Goal: Task Accomplishment & Management: Manage account settings

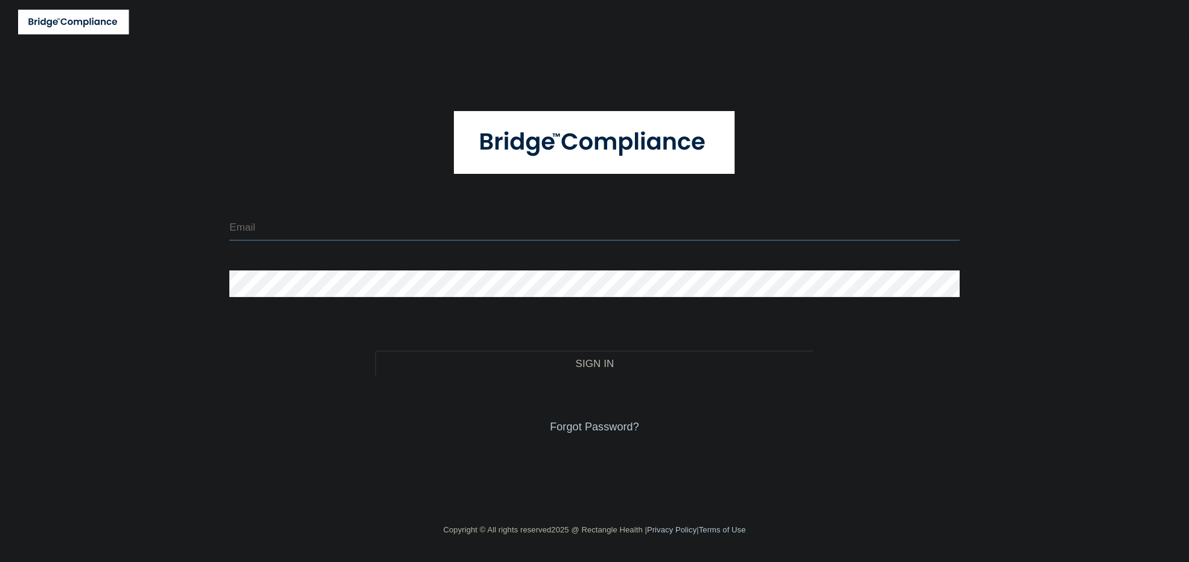
type input "[EMAIL_ADDRESS][DOMAIN_NAME]"
click at [411, 377] on div "Forgot Password?" at bounding box center [594, 407] width 748 height 60
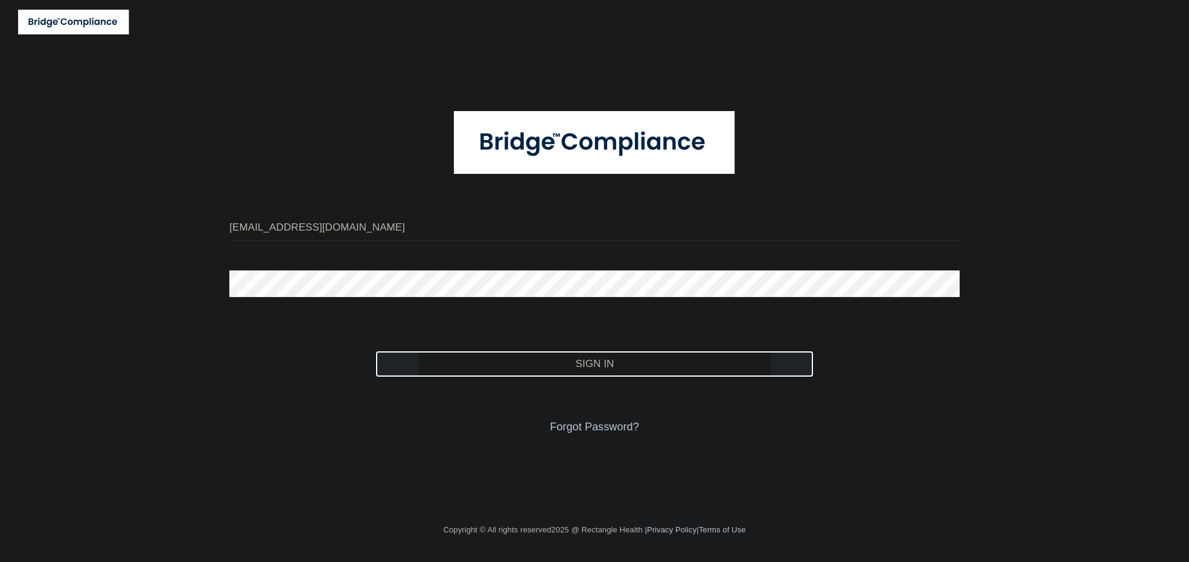
click at [409, 370] on button "Sign In" at bounding box center [594, 364] width 438 height 27
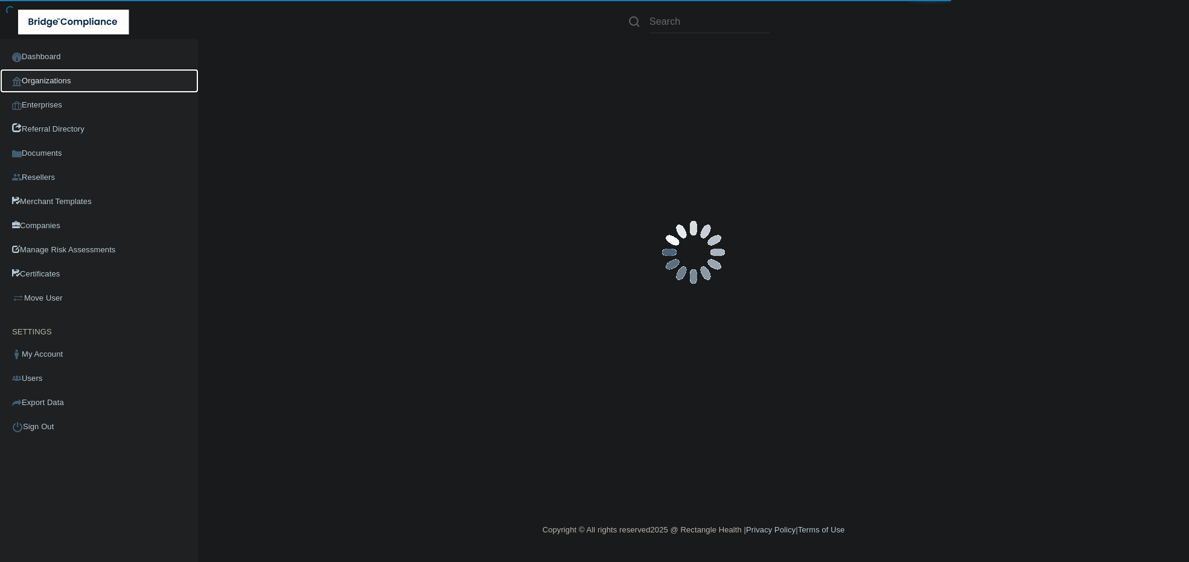
click at [89, 77] on link "Organizations" at bounding box center [99, 81] width 199 height 24
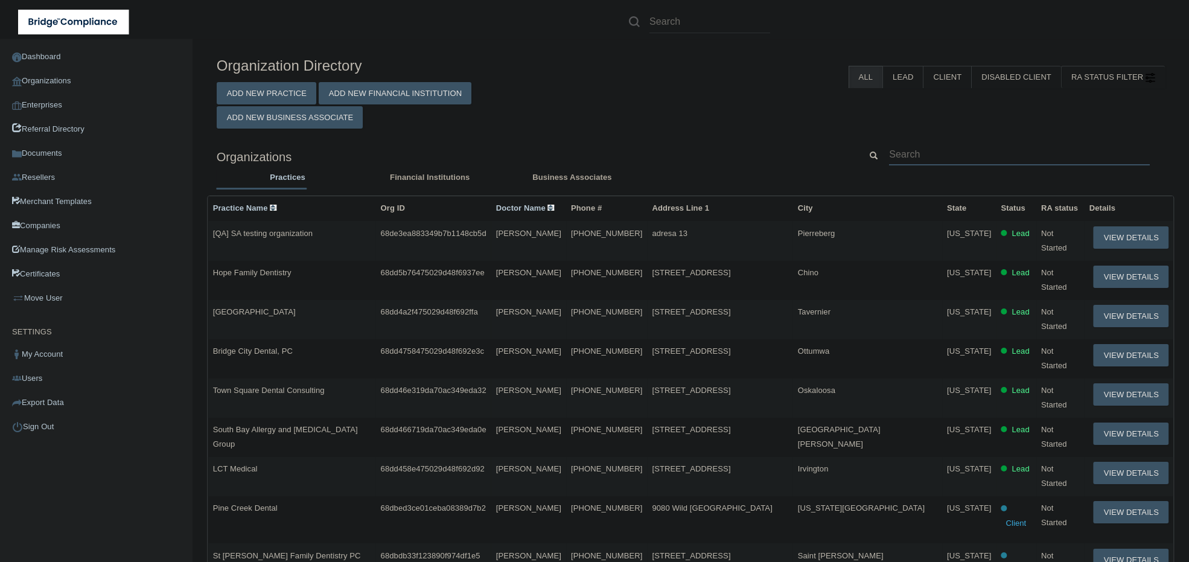
click at [976, 158] on input "text" at bounding box center [1019, 154] width 261 height 22
paste input "[EMAIL_ADDRESS][DOMAIN_NAME]"
type input "[EMAIL_ADDRESS][DOMAIN_NAME]"
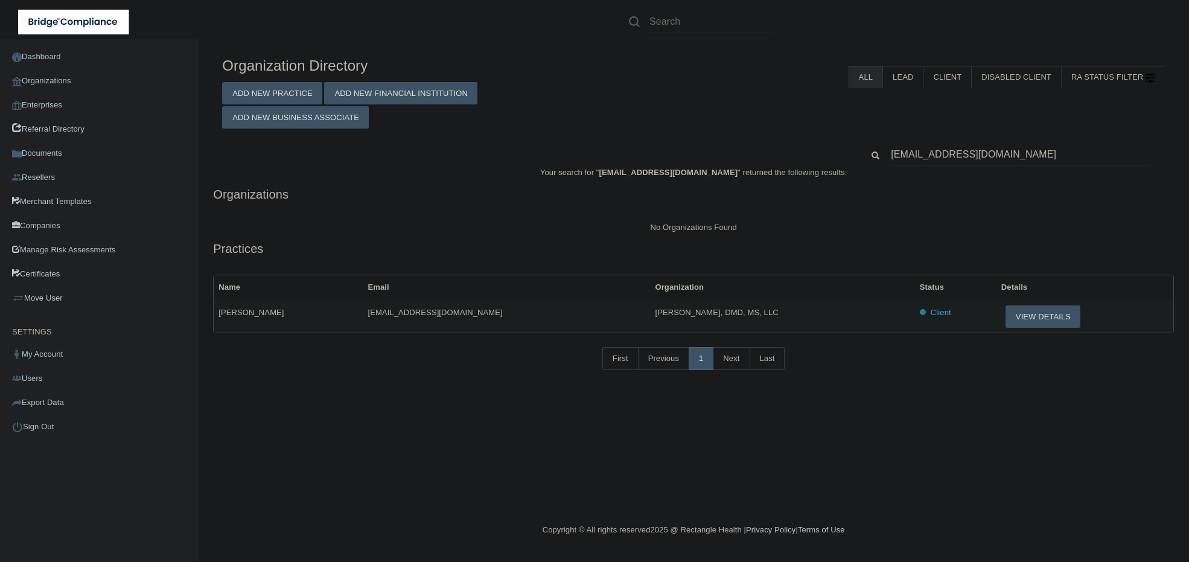
drag, startPoint x: 680, startPoint y: 313, endPoint x: 558, endPoint y: 311, distance: 122.5
click at [558, 311] on tr "Gena Talbot genat6466@comcast.net Daniel C. Harper, DMD, MS, LLC Client View De…" at bounding box center [693, 316] width 959 height 33
drag, startPoint x: 429, startPoint y: 382, endPoint x: 408, endPoint y: 370, distance: 23.8
click at [429, 382] on div "First Previous 1 Next Last" at bounding box center [693, 361] width 979 height 56
drag, startPoint x: 273, startPoint y: 311, endPoint x: 221, endPoint y: 318, distance: 52.4
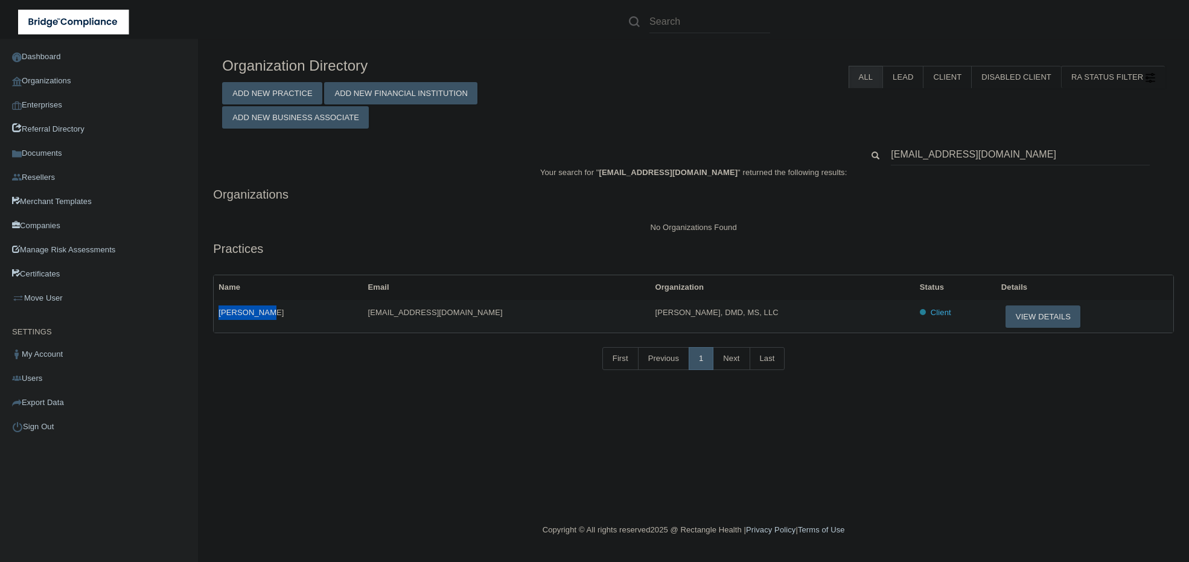
click at [221, 318] on td "[PERSON_NAME]" at bounding box center [288, 316] width 149 height 33
copy span "[PERSON_NAME]"
drag, startPoint x: 456, startPoint y: 313, endPoint x: 338, endPoint y: 317, distance: 117.8
click at [363, 317] on td "[EMAIL_ADDRESS][DOMAIN_NAME]" at bounding box center [506, 316] width 287 height 33
copy span "[EMAIL_ADDRESS][DOMAIN_NAME]"
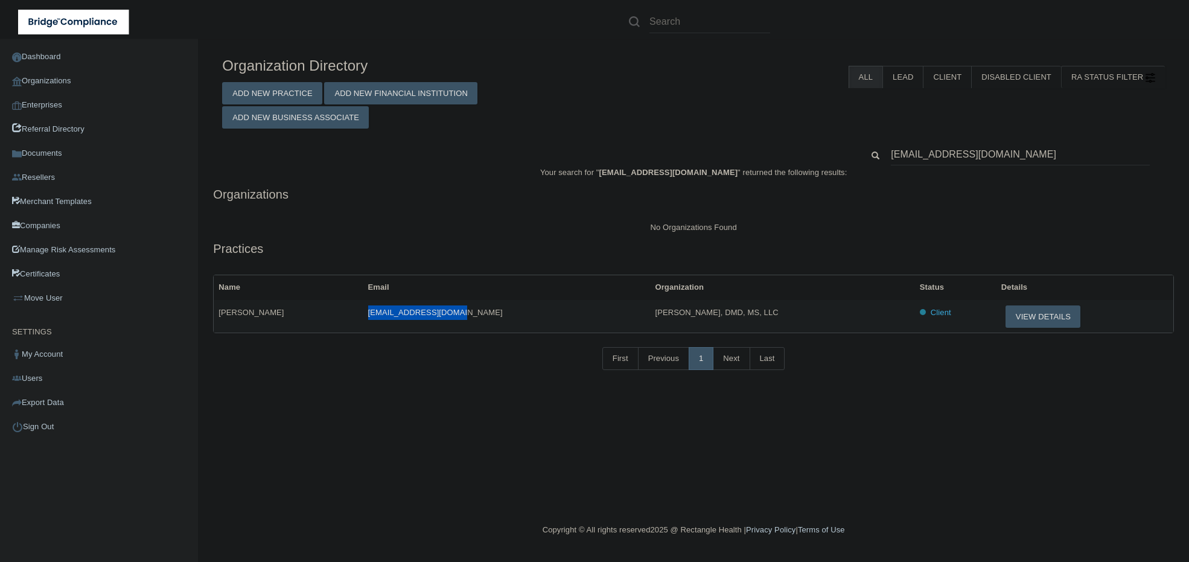
click at [1108, 110] on div "Organization Directory Add New Practice Add New Financial Institution Add New B…" at bounding box center [693, 90] width 961 height 78
click at [1017, 320] on button "View Details" at bounding box center [1042, 316] width 75 height 22
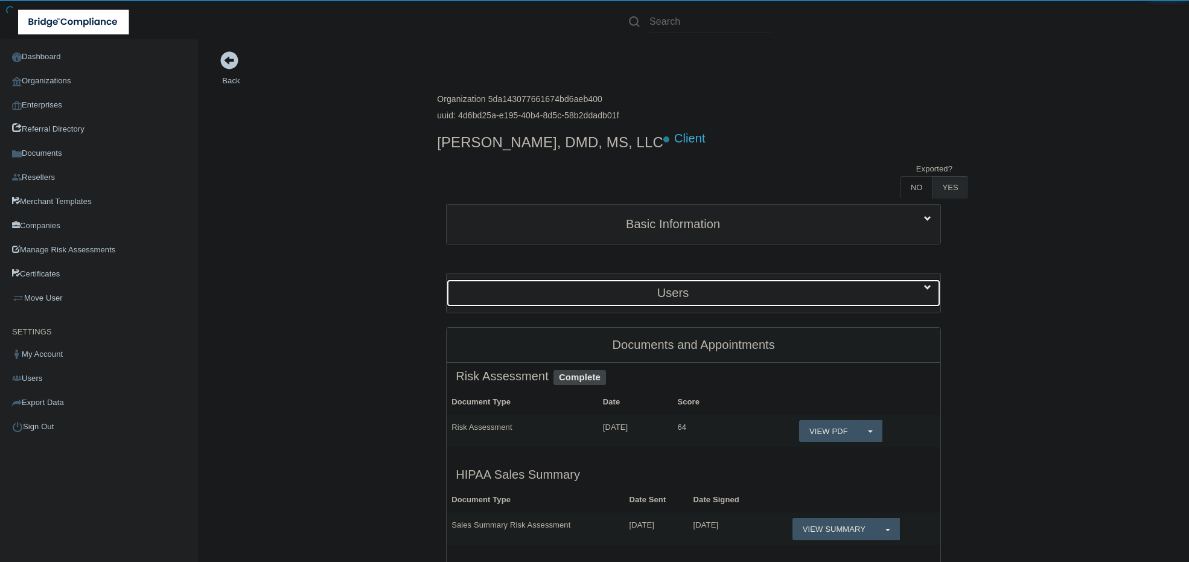
click at [653, 288] on h5 "Users" at bounding box center [673, 292] width 434 height 13
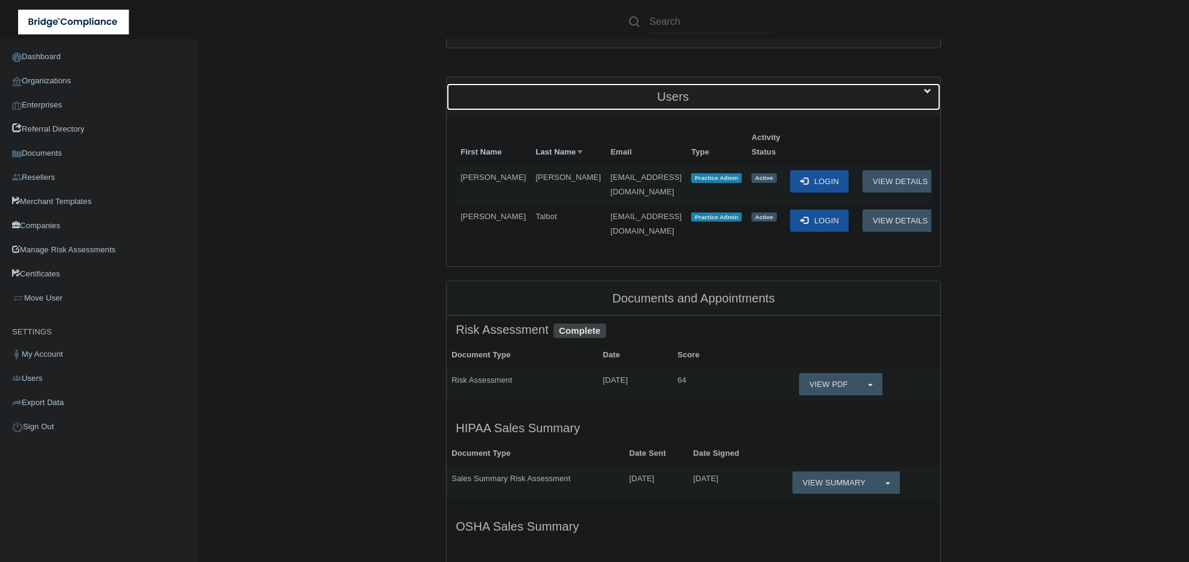
scroll to position [201, 0]
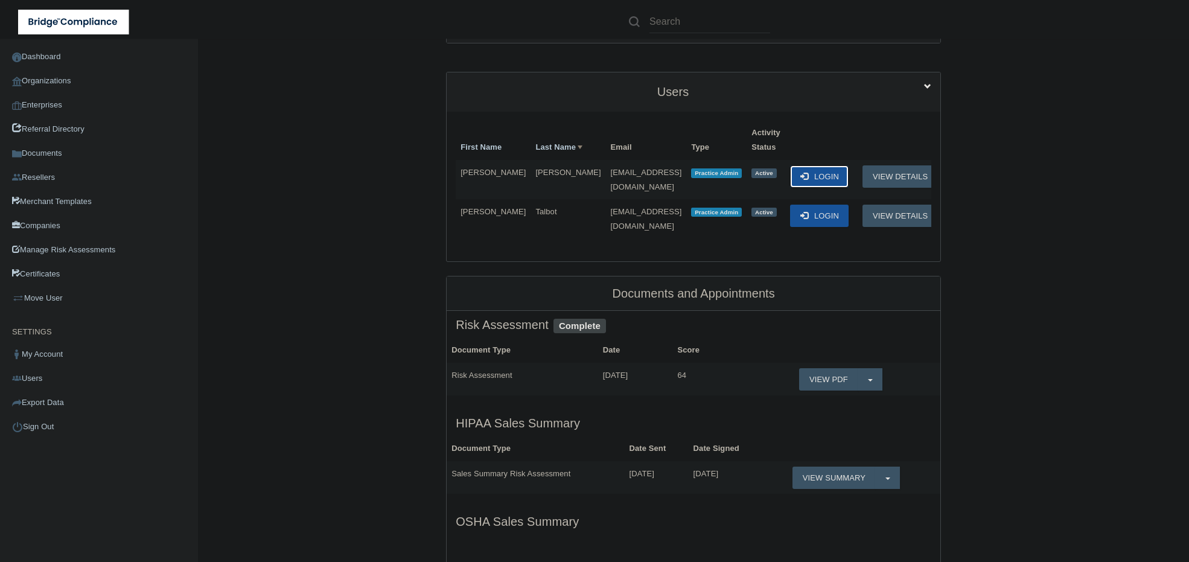
click at [811, 169] on button "Login" at bounding box center [819, 176] width 59 height 22
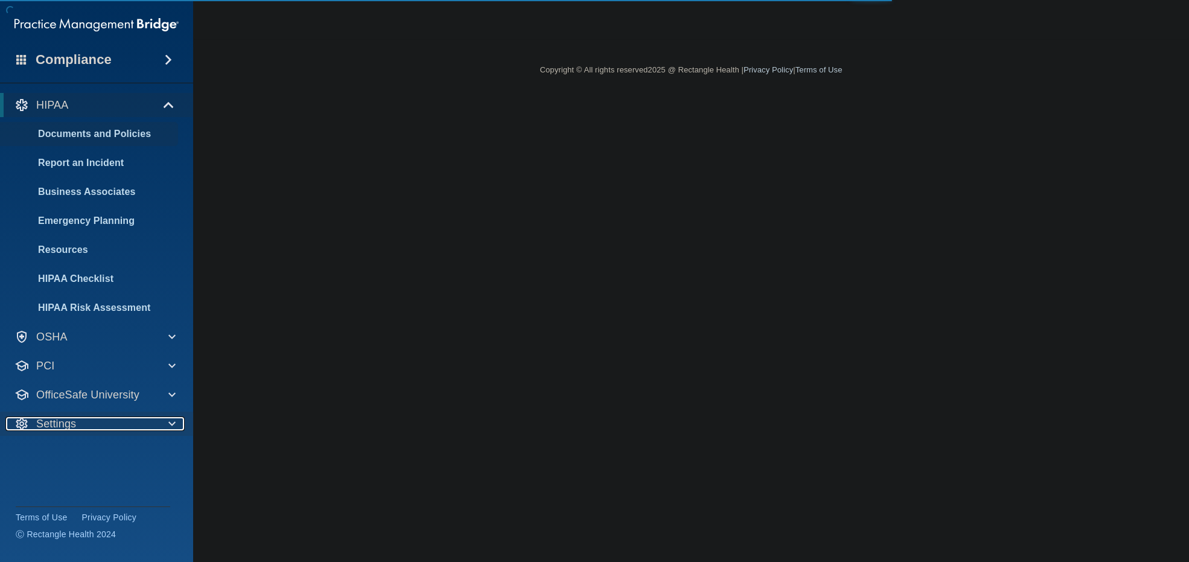
click at [160, 420] on div at bounding box center [169, 423] width 30 height 14
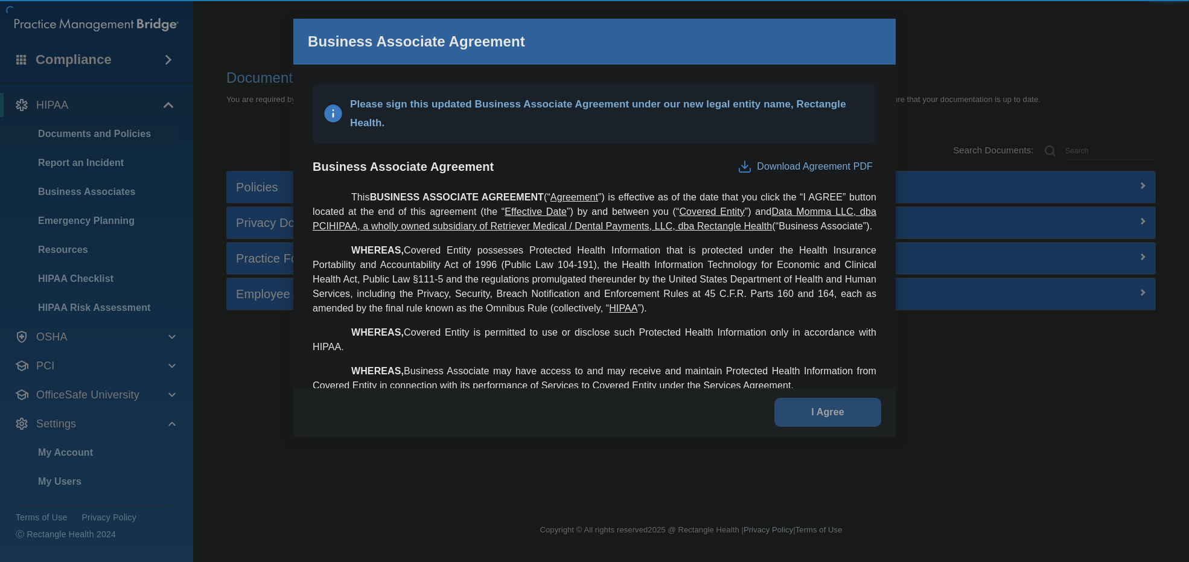
click at [707, 170] on div "Business Associate Agreement Download Agreement PDF" at bounding box center [595, 167] width 564 height 46
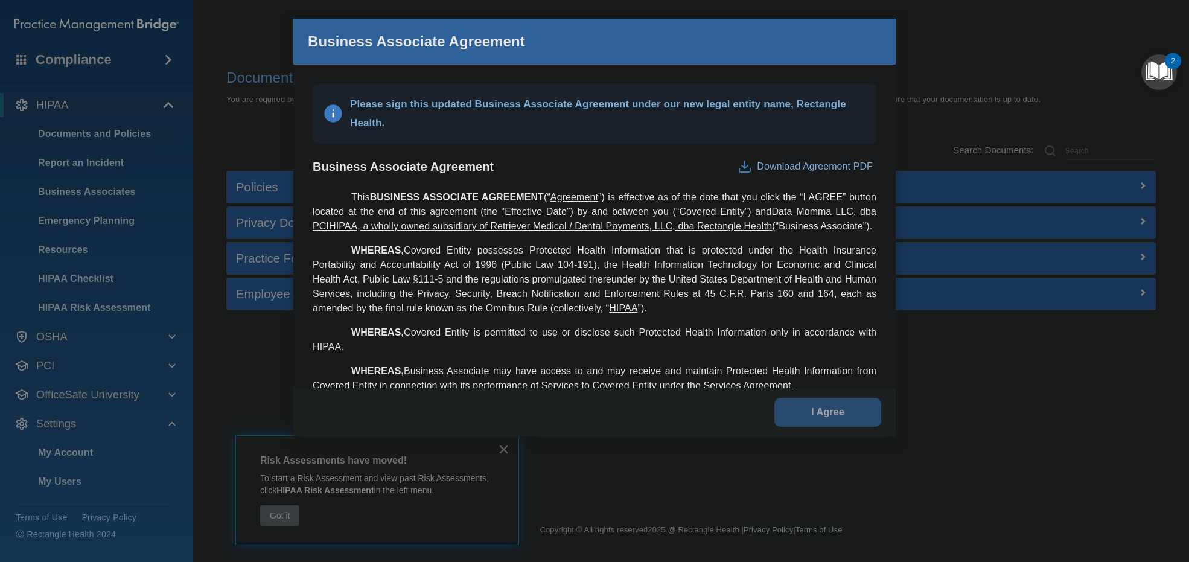
click at [620, 287] on p "WHEREAS, Covered Entity possesses Protected Health Information that is protecte…" at bounding box center [595, 279] width 564 height 72
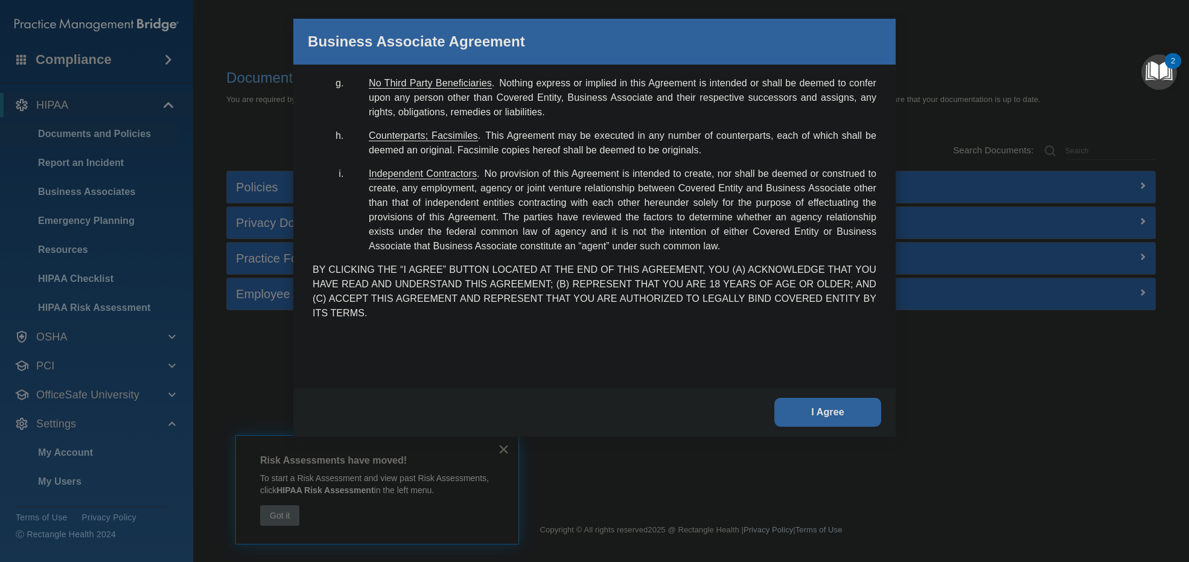
click at [847, 402] on button "I Agree" at bounding box center [827, 412] width 107 height 29
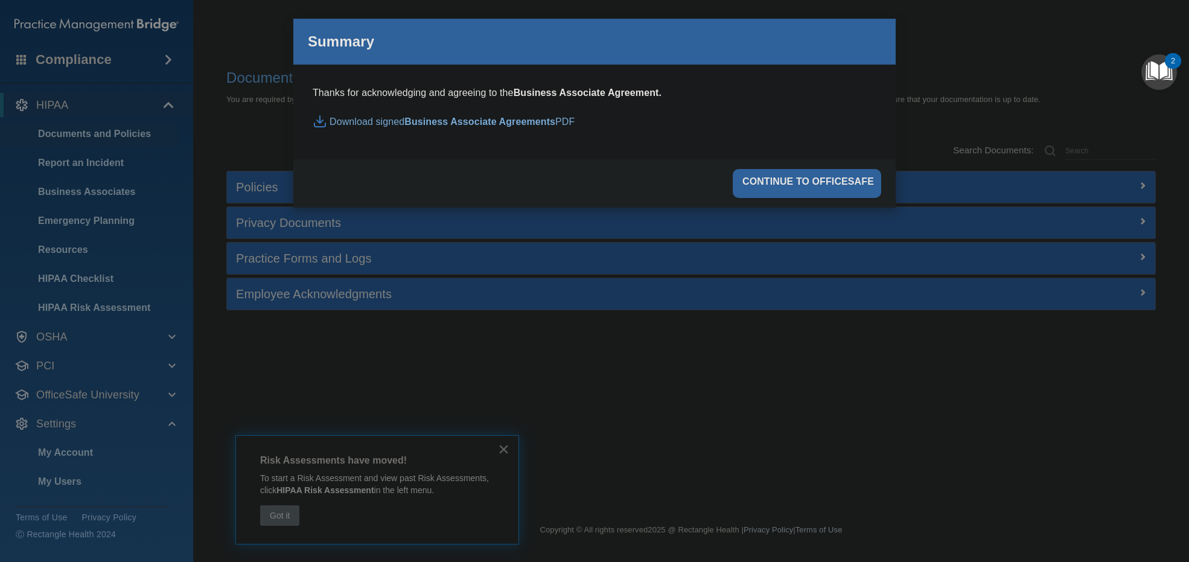
click at [840, 188] on div "continue to officesafe" at bounding box center [806, 183] width 148 height 29
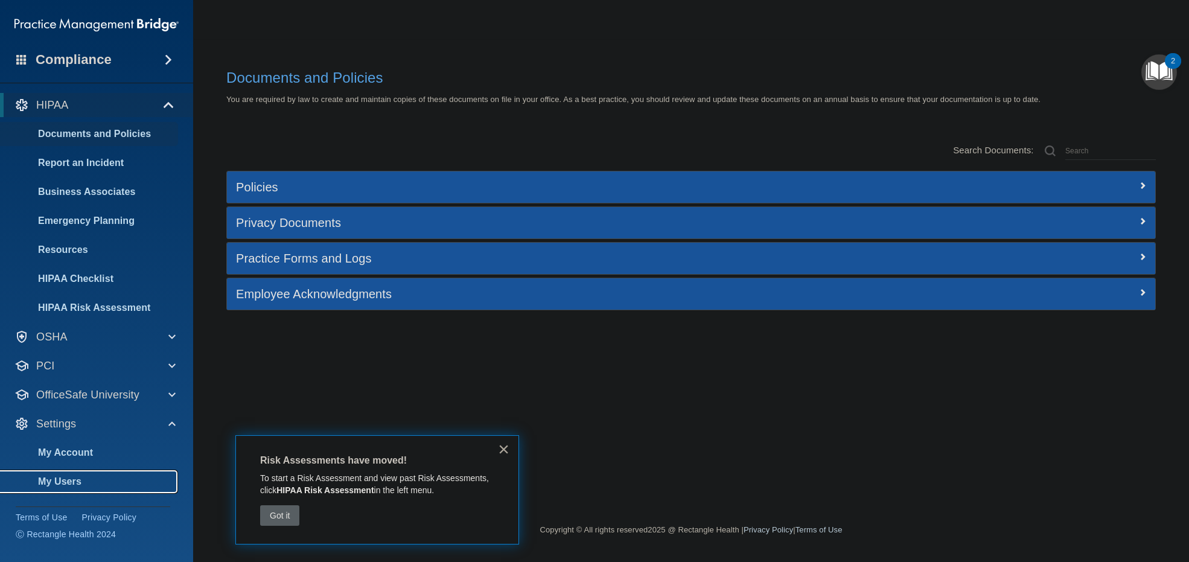
click at [94, 475] on p "My Users" at bounding box center [90, 481] width 165 height 12
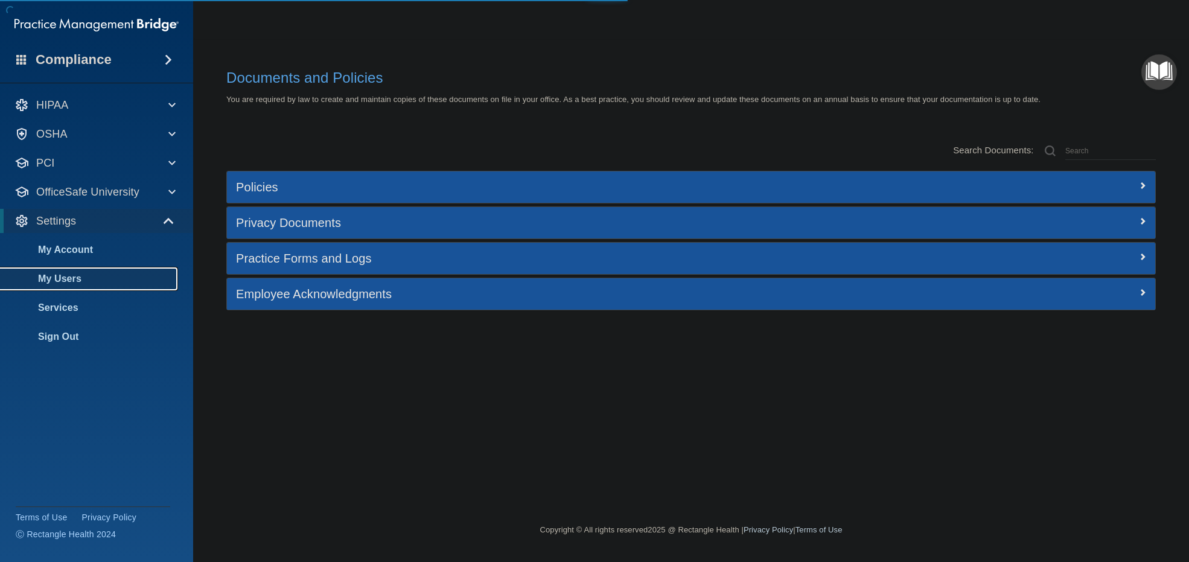
select select "20"
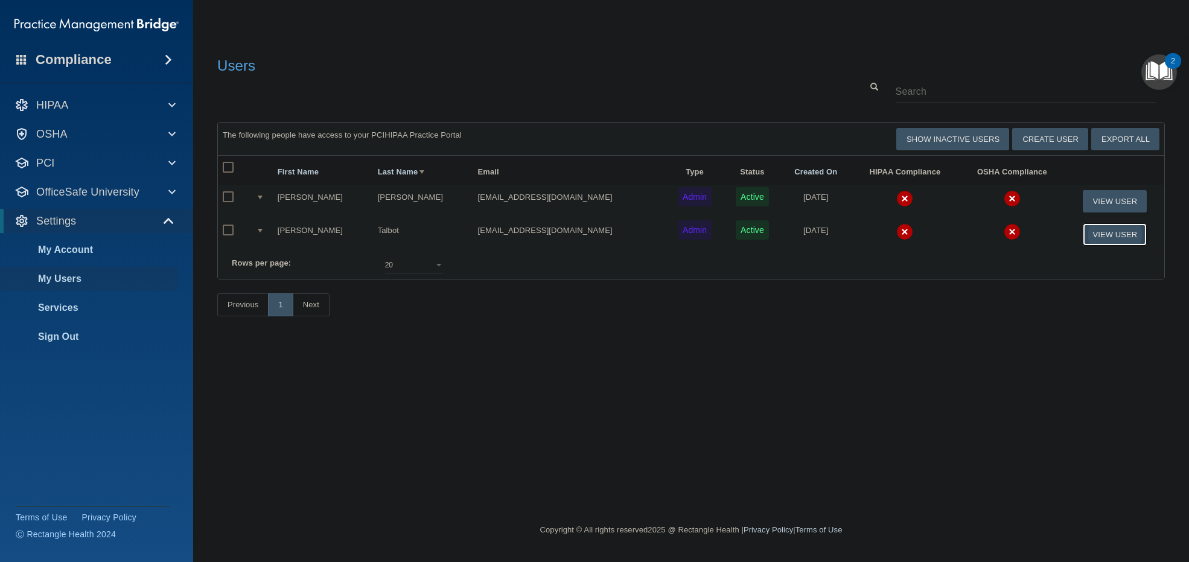
click at [1123, 237] on button "View User" at bounding box center [1114, 234] width 65 height 22
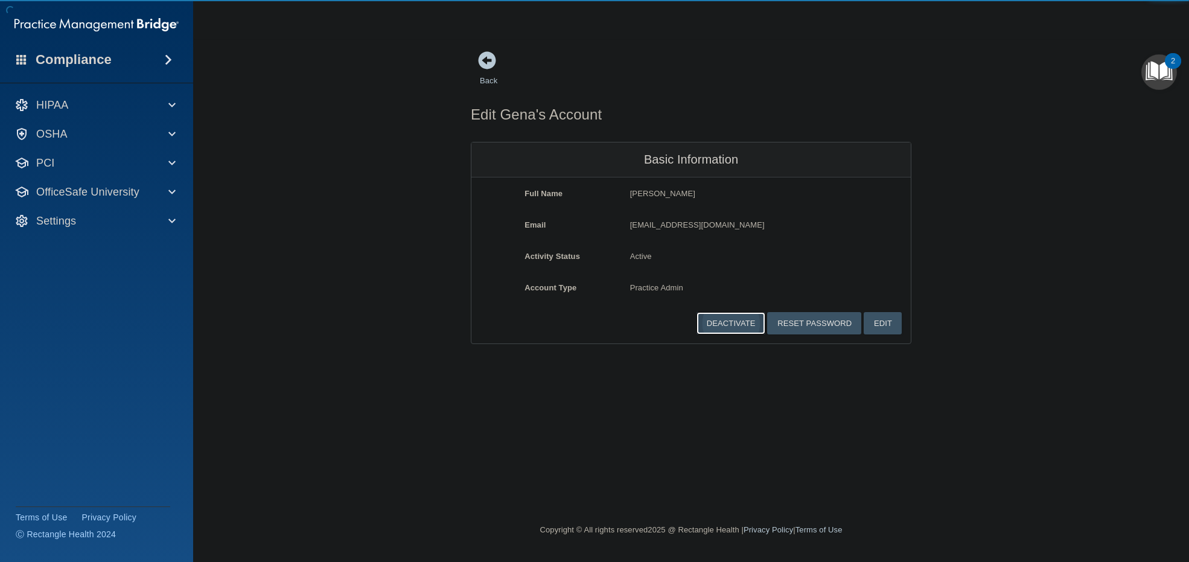
click at [748, 322] on button "Deactivate" at bounding box center [730, 323] width 69 height 22
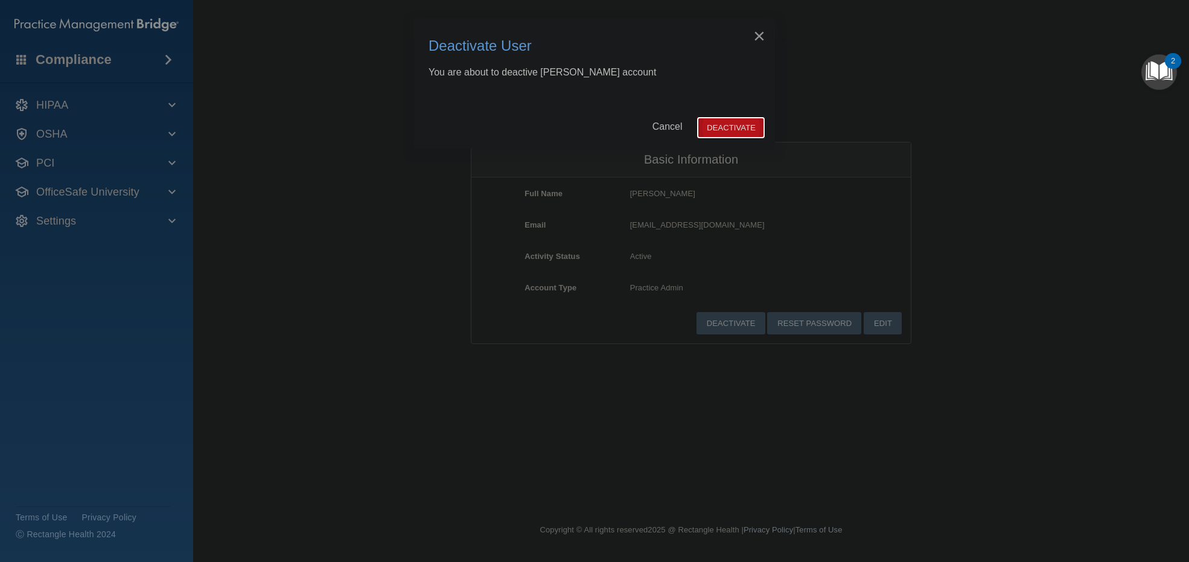
click at [753, 128] on button "Deactivate" at bounding box center [730, 127] width 69 height 22
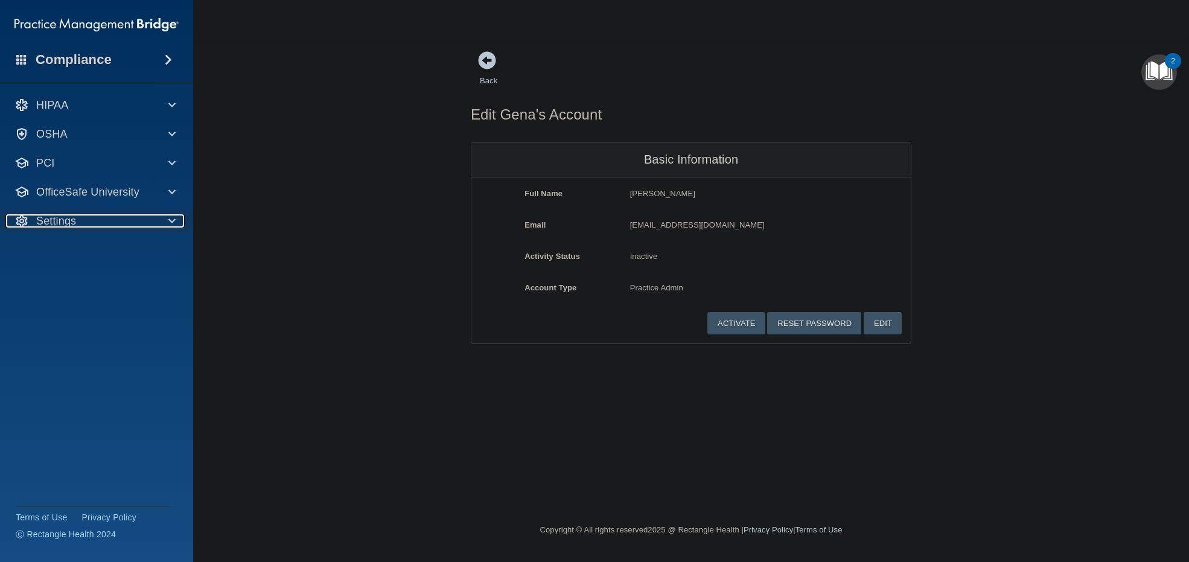
click at [121, 216] on div "Settings" at bounding box center [79, 221] width 149 height 14
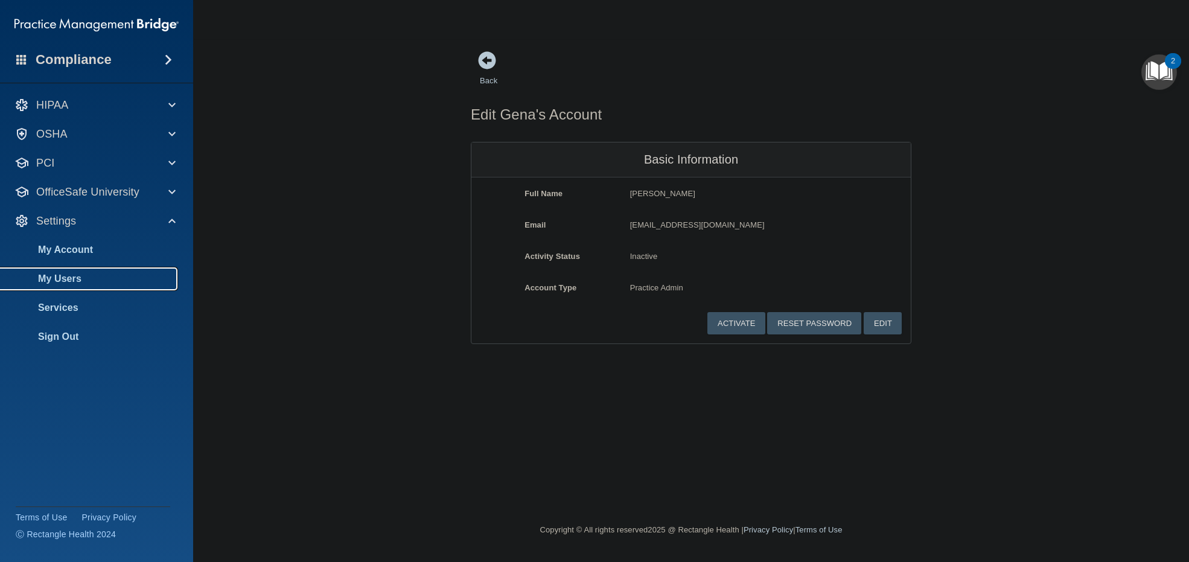
click at [115, 274] on p "My Users" at bounding box center [90, 279] width 165 height 12
select select "20"
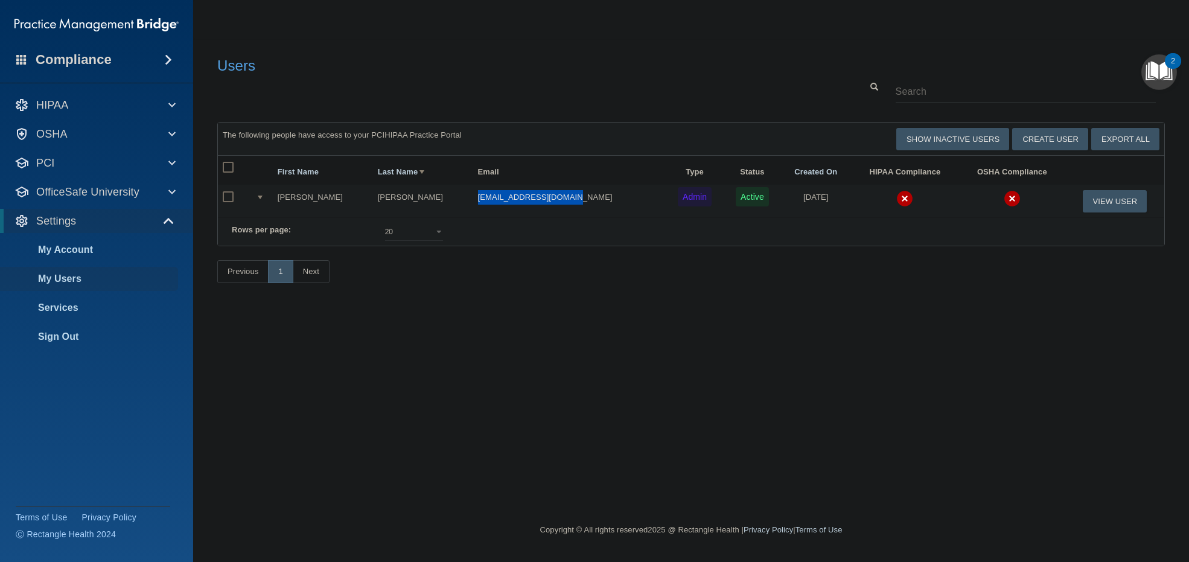
drag, startPoint x: 557, startPoint y: 200, endPoint x: 447, endPoint y: 203, distance: 109.9
click at [473, 203] on td "[EMAIL_ADDRESS][DOMAIN_NAME]" at bounding box center [569, 201] width 192 height 33
copy td "[EMAIL_ADDRESS][DOMAIN_NAME]"
drag, startPoint x: 650, startPoint y: 322, endPoint x: 605, endPoint y: 331, distance: 45.4
click at [650, 322] on div "Users Success! New user created. × Error! The user couldn't be created. × Succe…" at bounding box center [690, 281] width 947 height 460
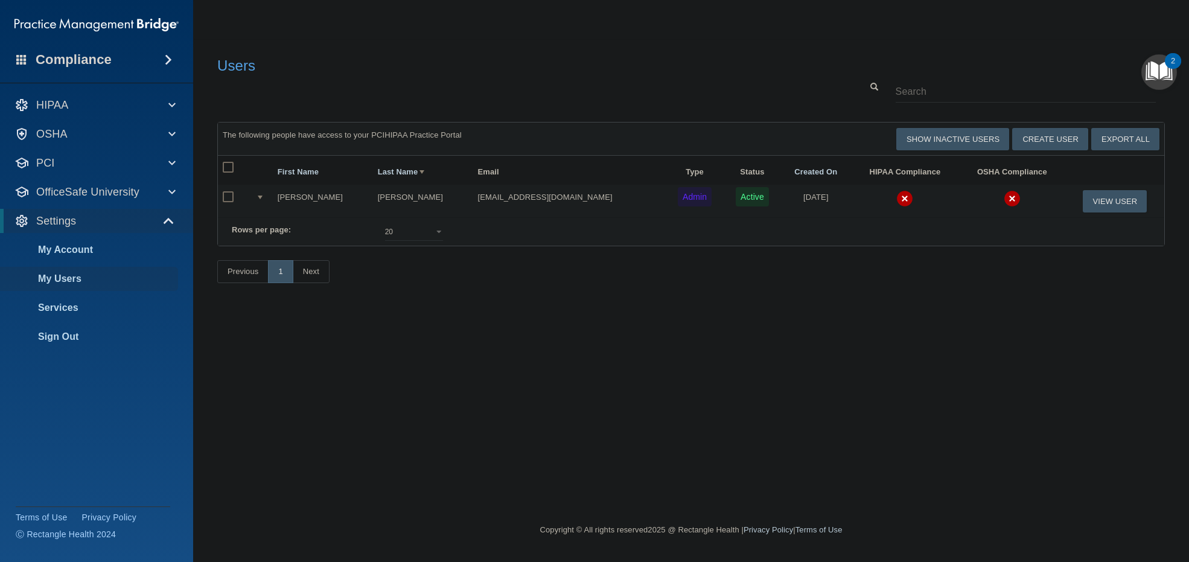
click at [492, 388] on div "Users Success! New user created. × Error! The user couldn't be created. × Succe…" at bounding box center [690, 281] width 947 height 460
